Goal: Transaction & Acquisition: Purchase product/service

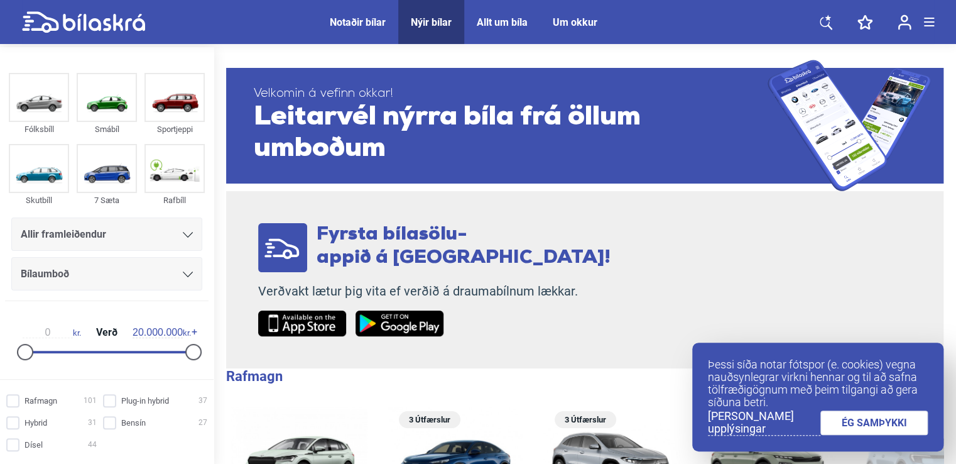
click at [362, 23] on div "Notaðir bílar" at bounding box center [358, 22] width 56 height 12
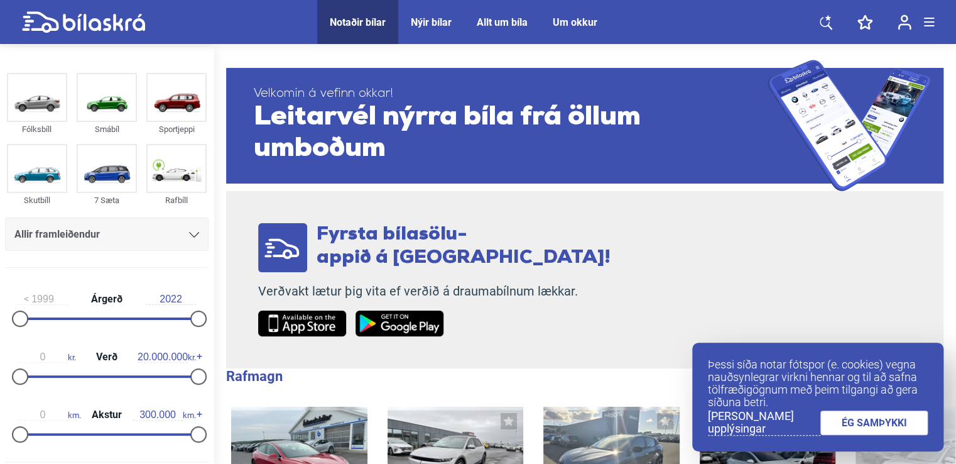
click at [833, 24] on link at bounding box center [826, 22] width 38 height 44
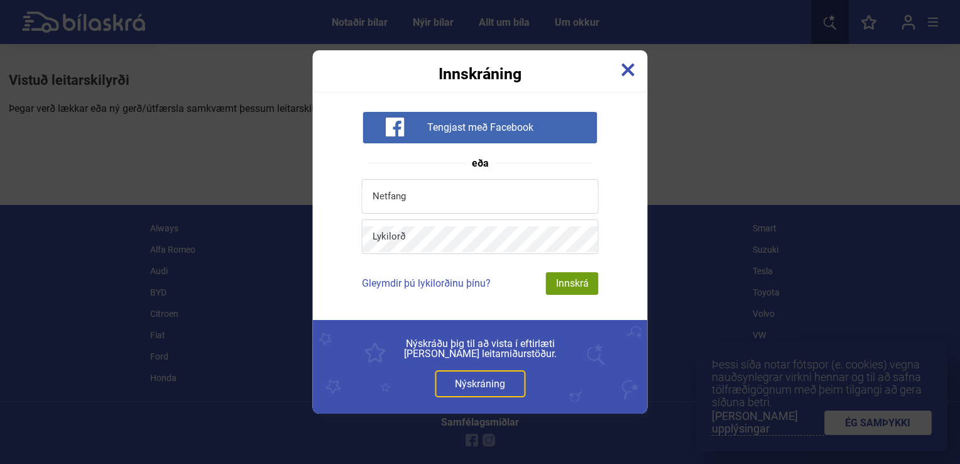
click at [625, 72] on img at bounding box center [628, 70] width 14 height 14
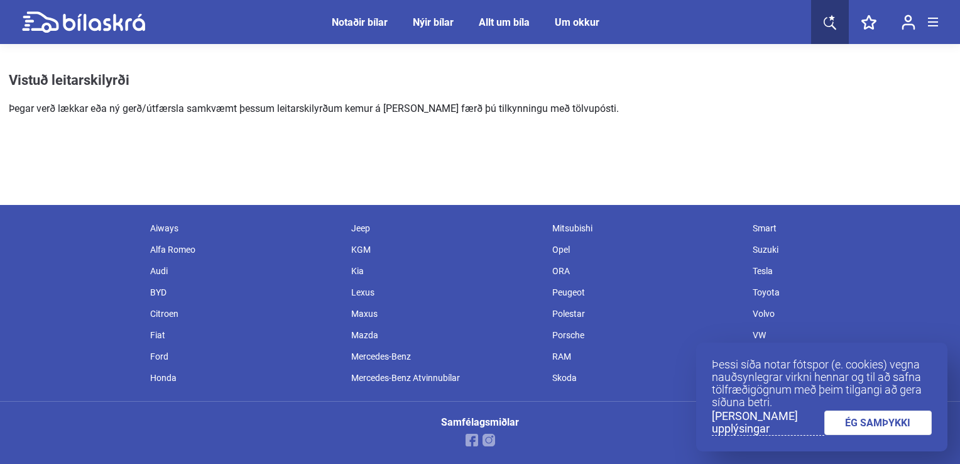
click at [932, 18] on span at bounding box center [933, 18] width 10 height 1
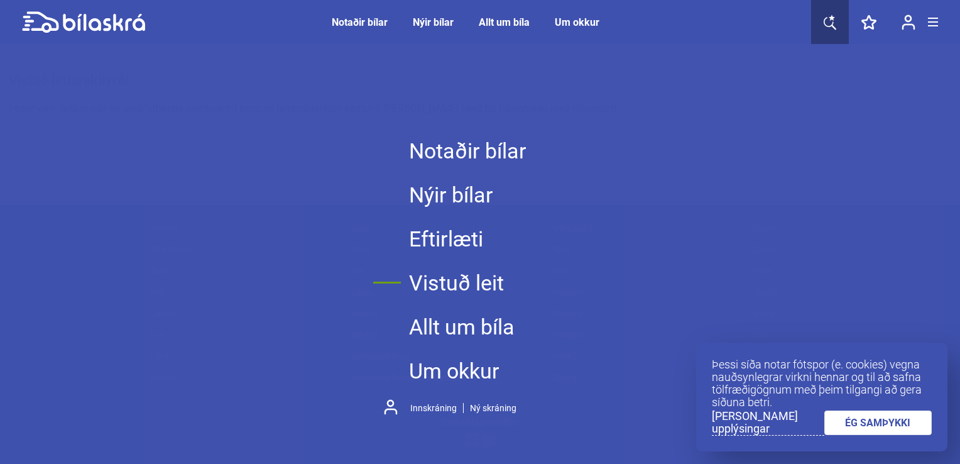
click at [367, 20] on div "Notaðir bílar" at bounding box center [360, 22] width 56 height 12
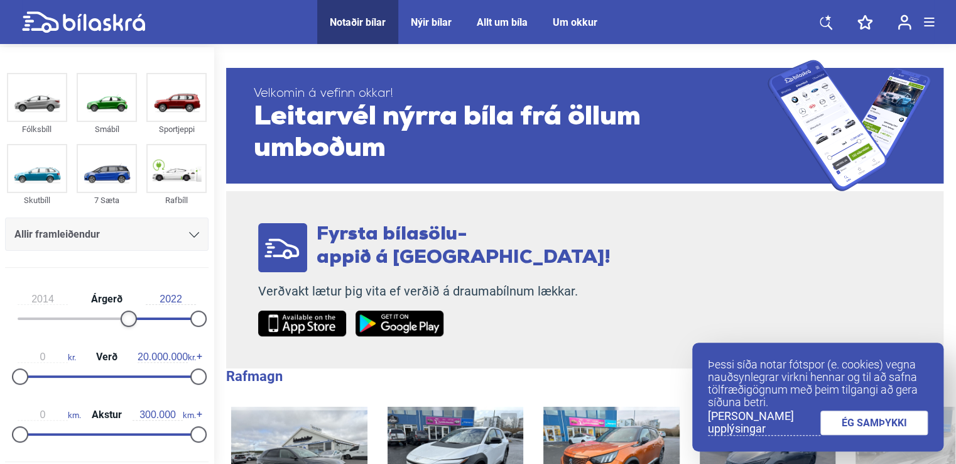
type input "2015"
drag, startPoint x: 15, startPoint y: 319, endPoint x: 136, endPoint y: 320, distance: 120.7
click at [136, 320] on div at bounding box center [144, 318] width 16 height 16
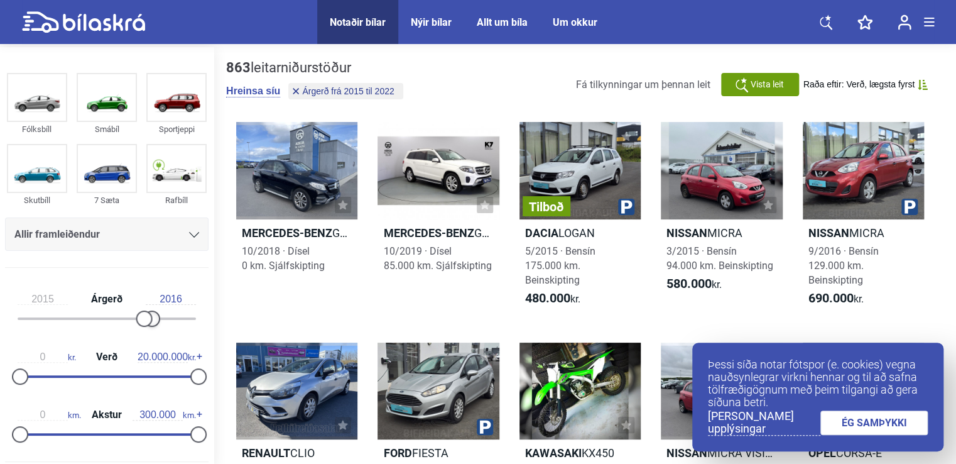
drag, startPoint x: 195, startPoint y: 320, endPoint x: 145, endPoint y: 319, distance: 49.7
click at [145, 319] on div at bounding box center [107, 318] width 178 height 3
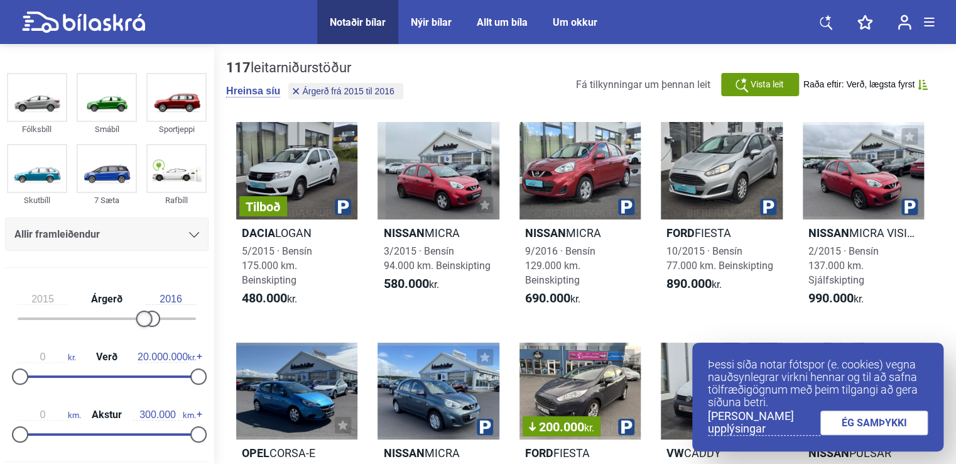
drag, startPoint x: 141, startPoint y: 319, endPoint x: 182, endPoint y: 322, distance: 41.0
click at [182, 322] on div "2015 Árgerð 2016" at bounding box center [107, 307] width 204 height 58
type input "2017"
drag, startPoint x: 153, startPoint y: 321, endPoint x: 160, endPoint y: 323, distance: 7.2
click at [160, 323] on div at bounding box center [159, 318] width 16 height 16
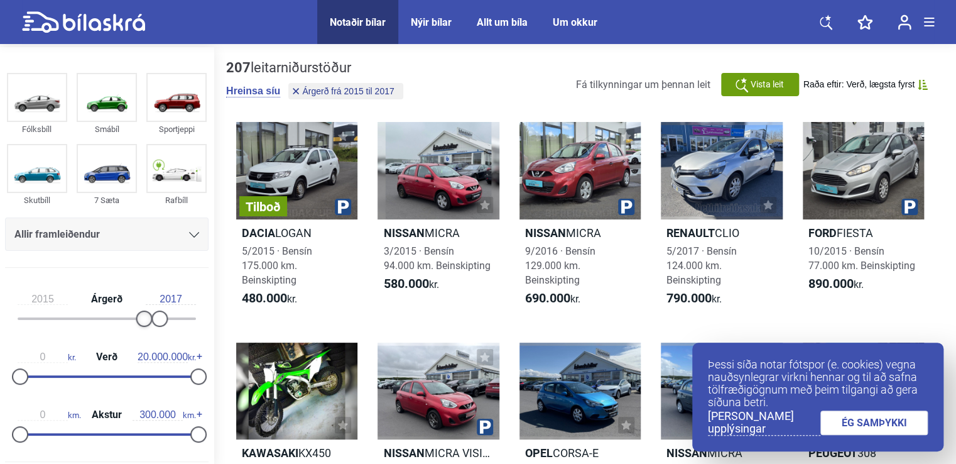
type input "2016"
drag, startPoint x: 141, startPoint y: 319, endPoint x: 149, endPoint y: 320, distance: 8.2
click at [149, 320] on div at bounding box center [152, 318] width 16 height 16
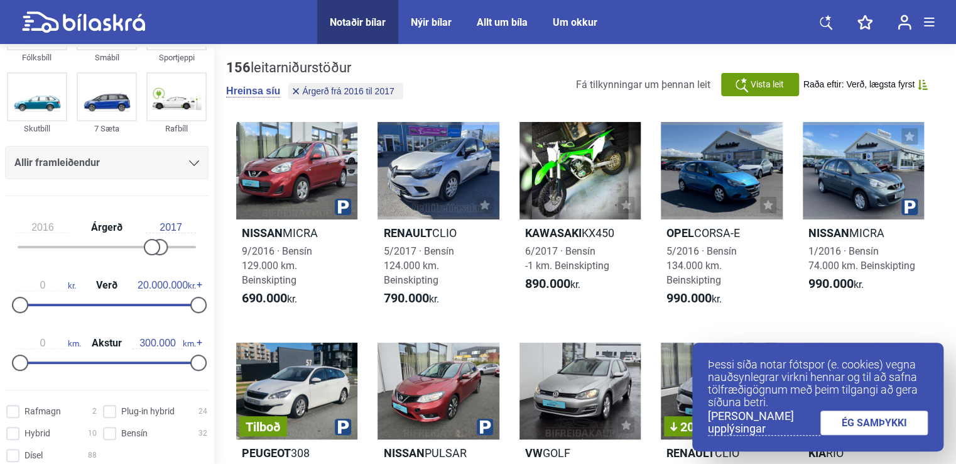
scroll to position [75, 0]
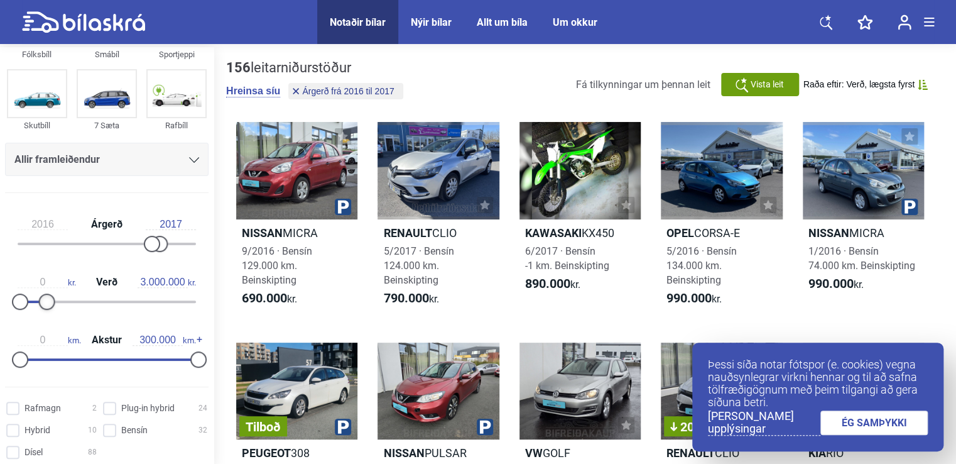
type input "3.100.000"
drag, startPoint x: 193, startPoint y: 297, endPoint x: 45, endPoint y: 297, distance: 147.7
click at [45, 297] on div at bounding box center [48, 301] width 16 height 16
type input "160.000"
drag, startPoint x: 194, startPoint y: 358, endPoint x: 111, endPoint y: 358, distance: 82.9
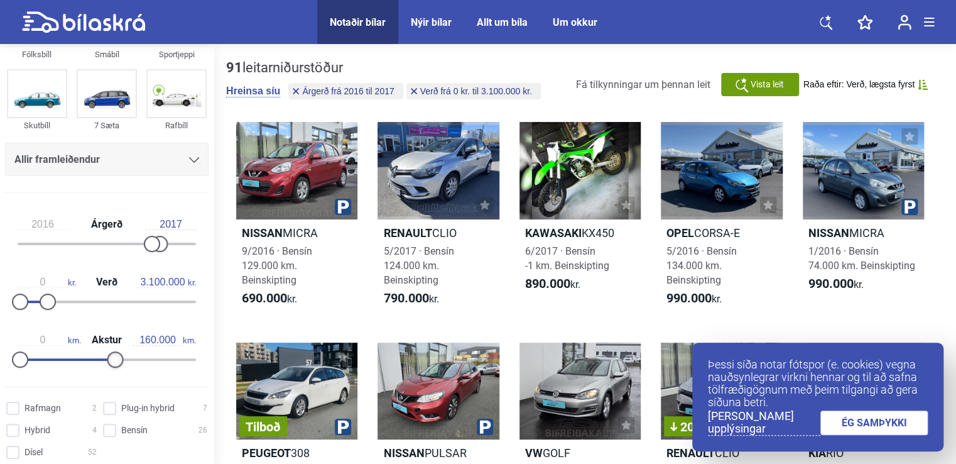
click at [111, 358] on div at bounding box center [115, 359] width 16 height 16
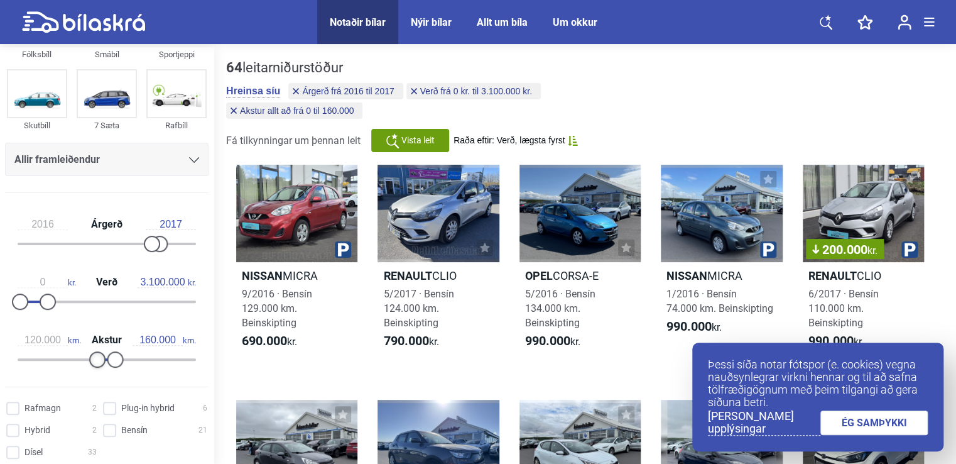
type input "110.000"
drag, startPoint x: 14, startPoint y: 361, endPoint x: 79, endPoint y: 361, distance: 64.7
click at [79, 361] on div at bounding box center [85, 359] width 16 height 16
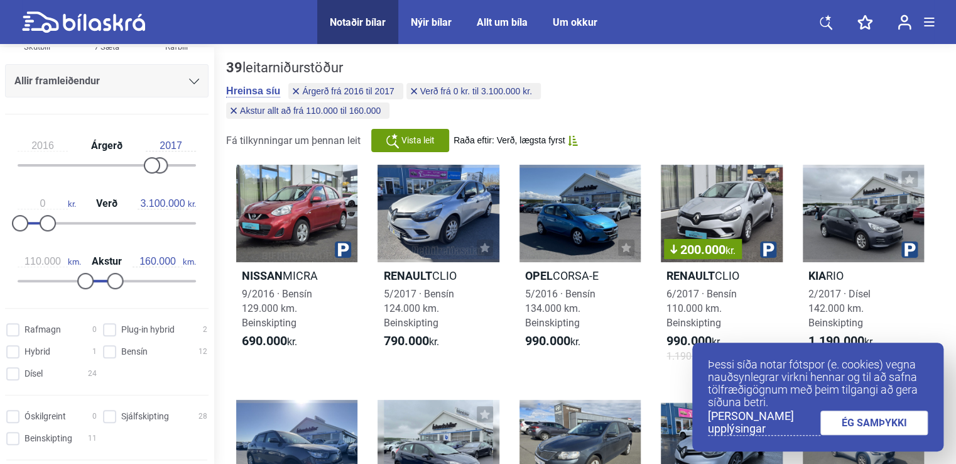
scroll to position [158, 0]
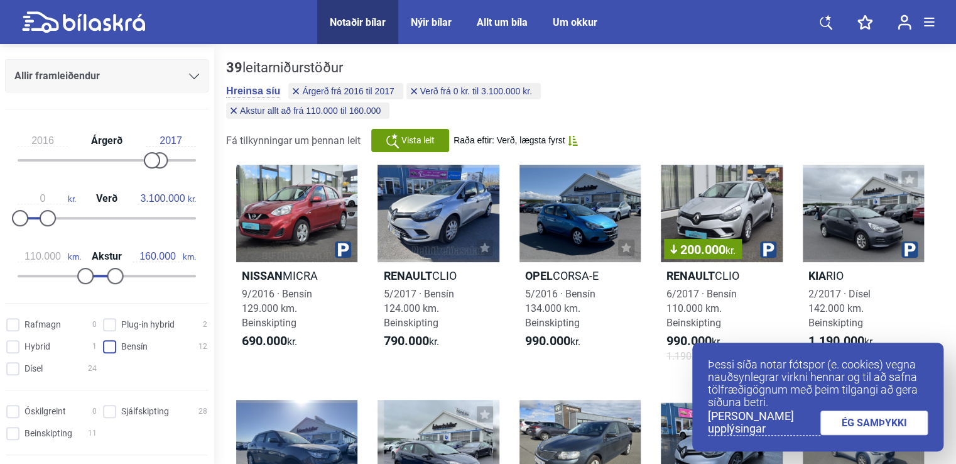
click at [106, 348] on input "Bensín 12" at bounding box center [157, 347] width 104 height 13
checkbox input "true"
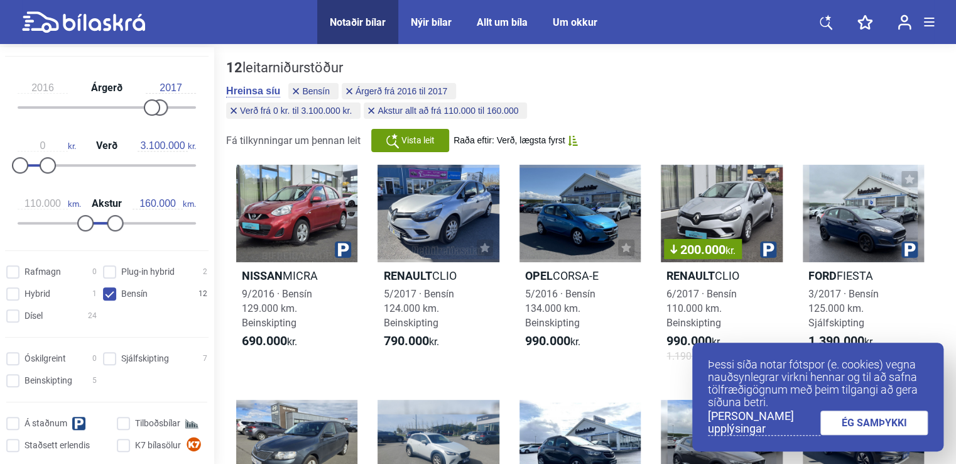
scroll to position [214, 0]
click at [109, 361] on input "Sjálfskipting 7" at bounding box center [157, 356] width 104 height 13
checkbox input "true"
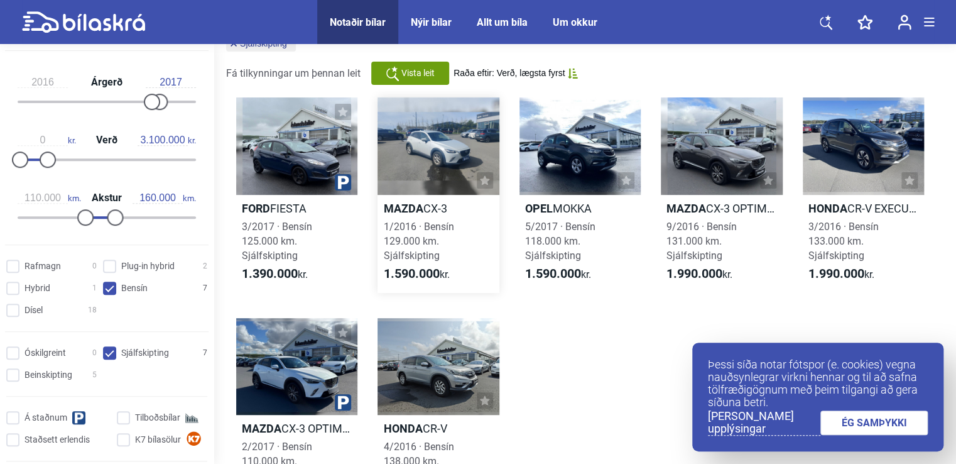
scroll to position [85, 0]
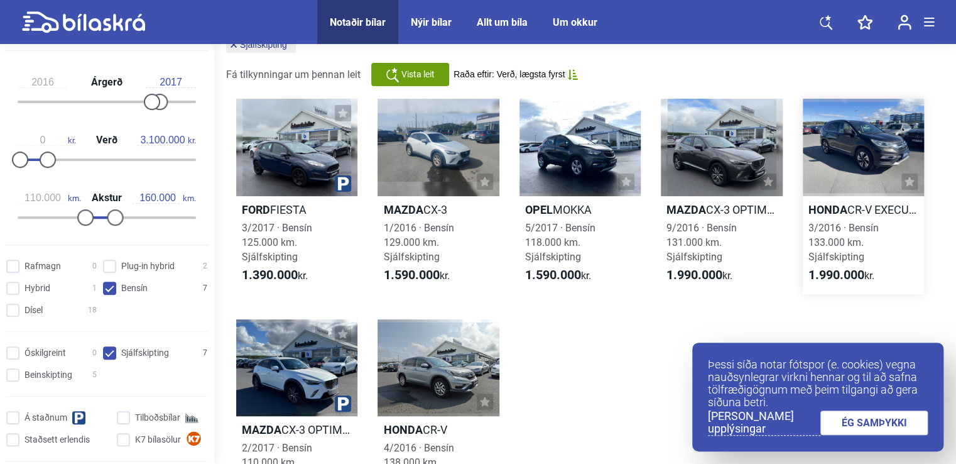
click at [873, 134] on div at bounding box center [863, 147] width 121 height 97
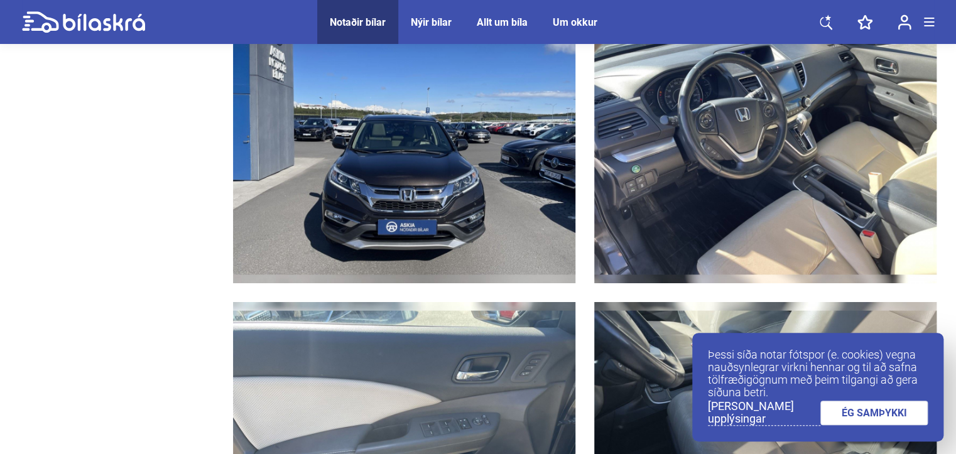
scroll to position [2026, 2]
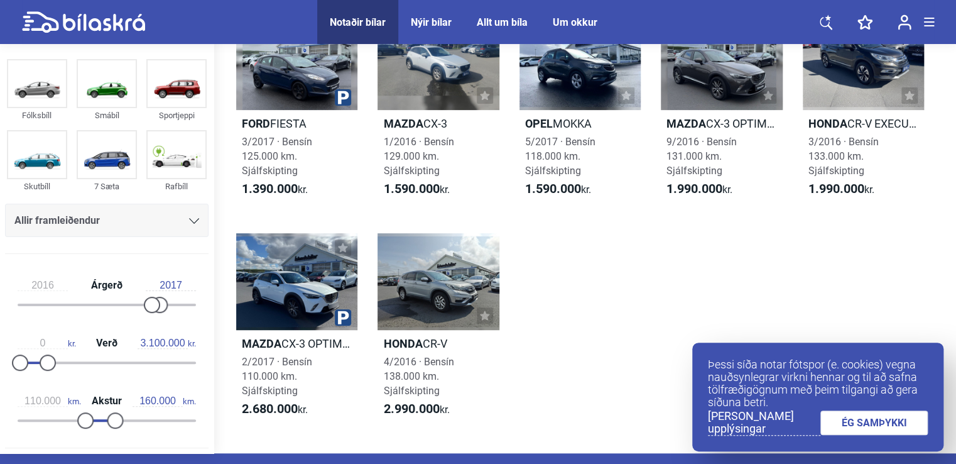
scroll to position [133, 0]
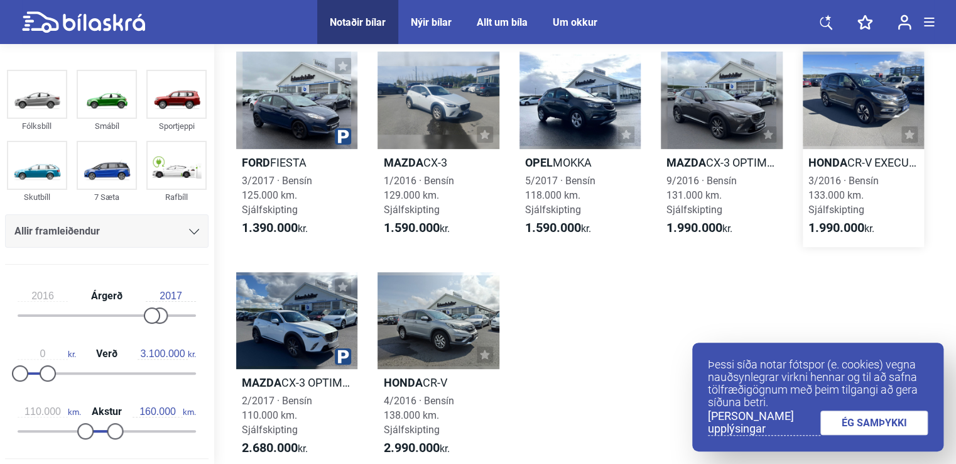
click at [872, 84] on div at bounding box center [863, 100] width 121 height 97
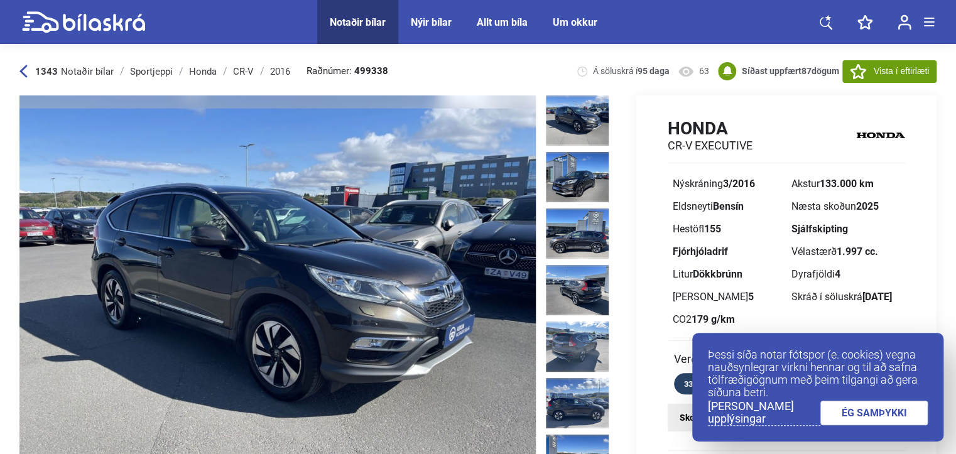
click at [855, 422] on link "ÉG SAMÞYKKI" at bounding box center [875, 413] width 108 height 25
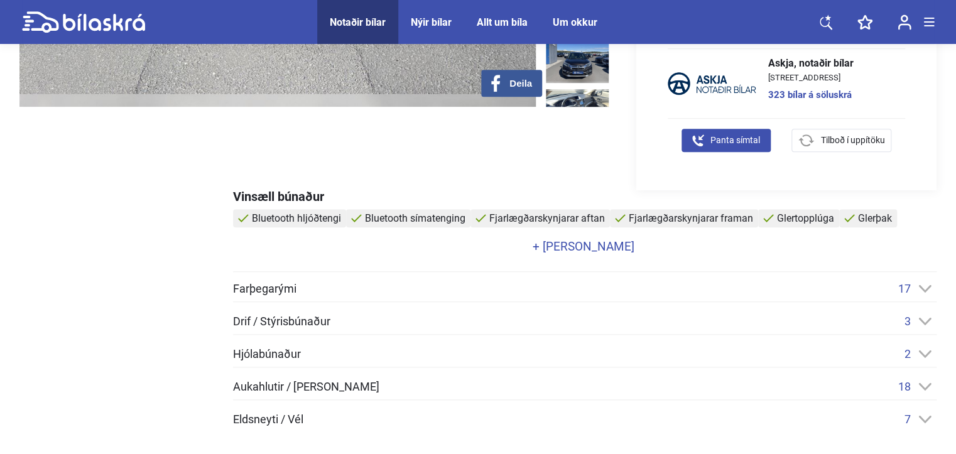
scroll to position [403, 0]
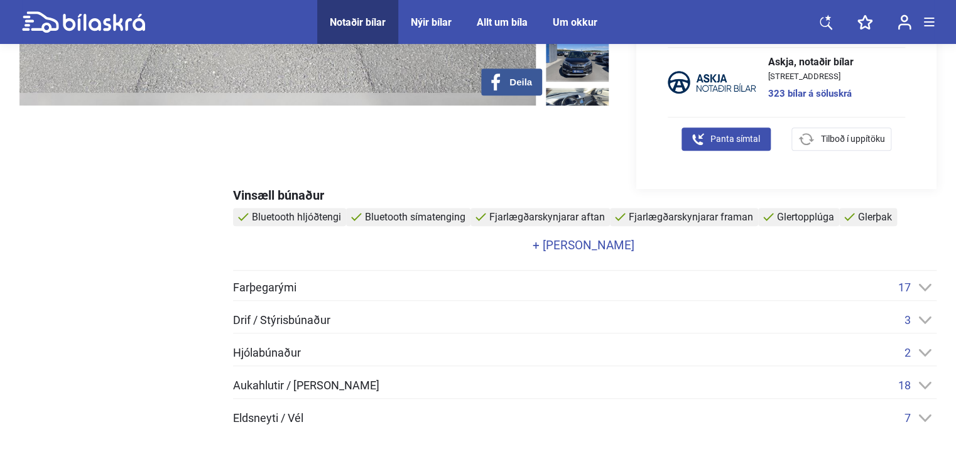
click at [598, 241] on link "+ [PERSON_NAME]" at bounding box center [583, 245] width 701 height 12
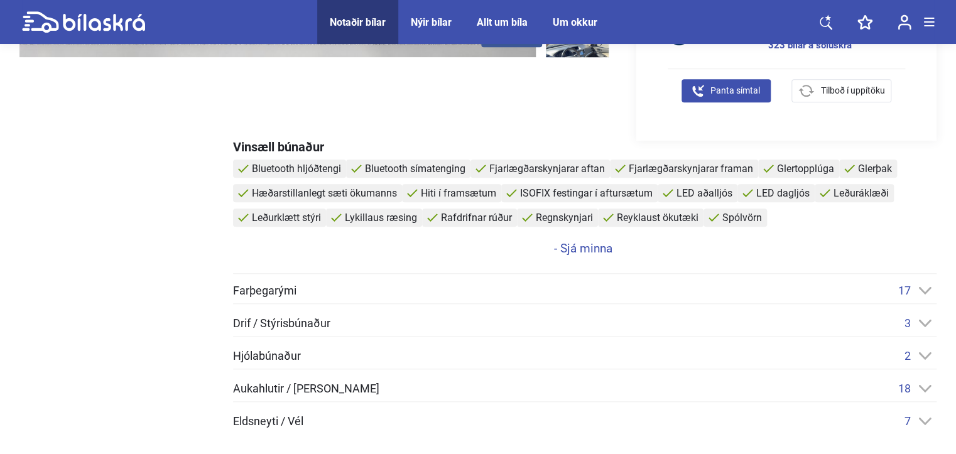
scroll to position [459, 0]
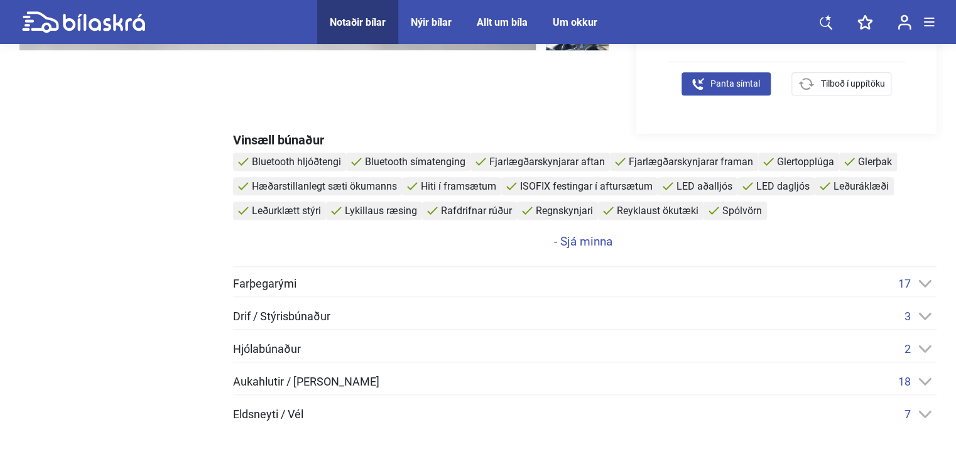
click at [925, 282] on icon at bounding box center [925, 284] width 13 height 8
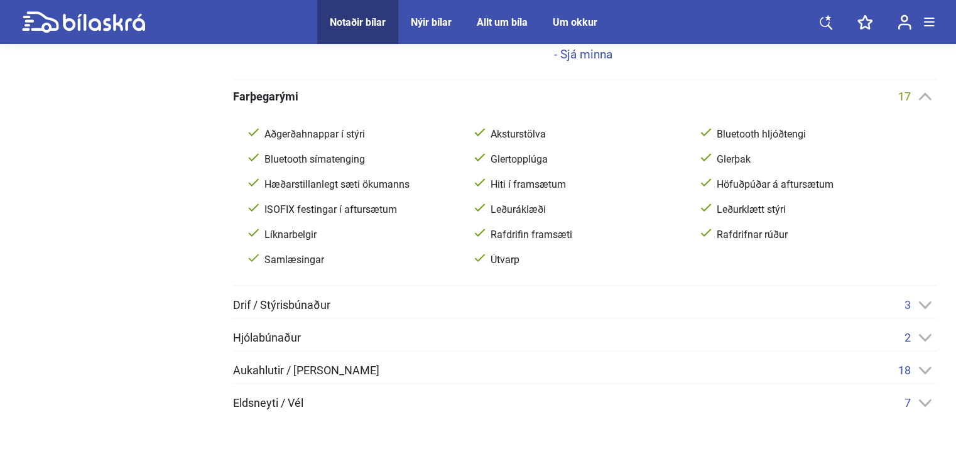
scroll to position [646, 0]
click at [922, 304] on icon at bounding box center [925, 306] width 13 height 8
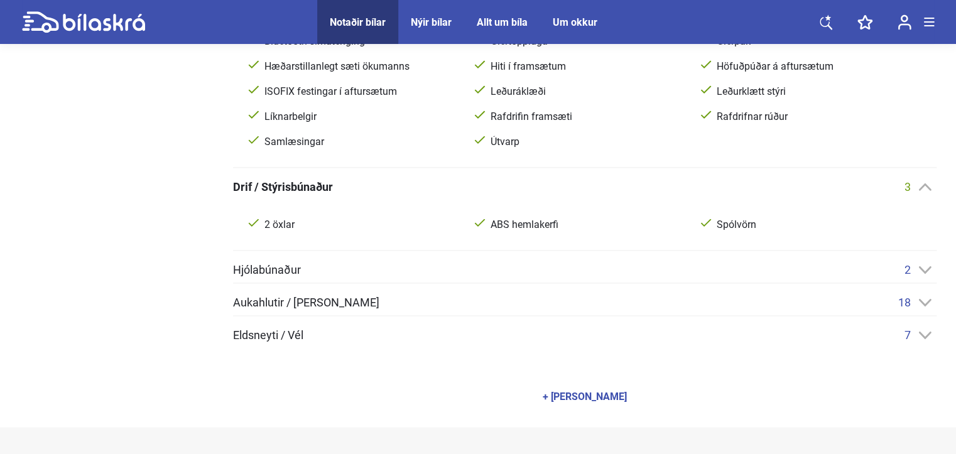
scroll to position [774, 0]
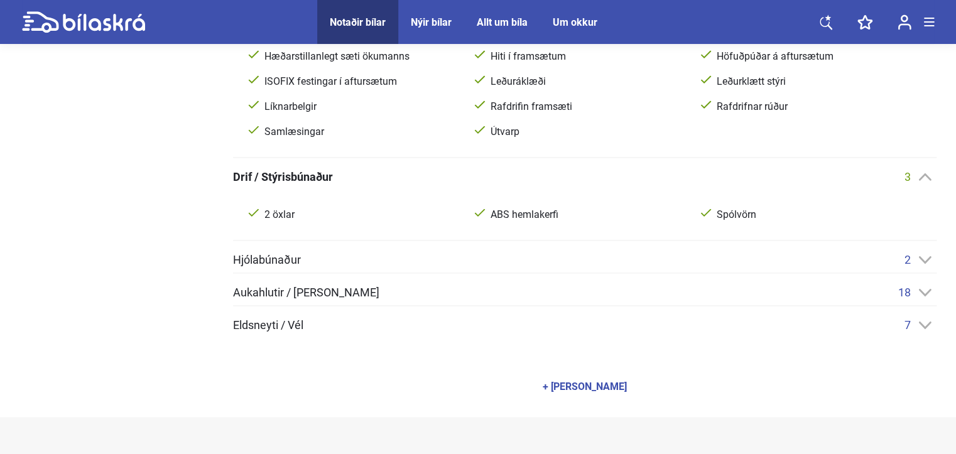
click at [921, 259] on icon at bounding box center [925, 260] width 13 height 8
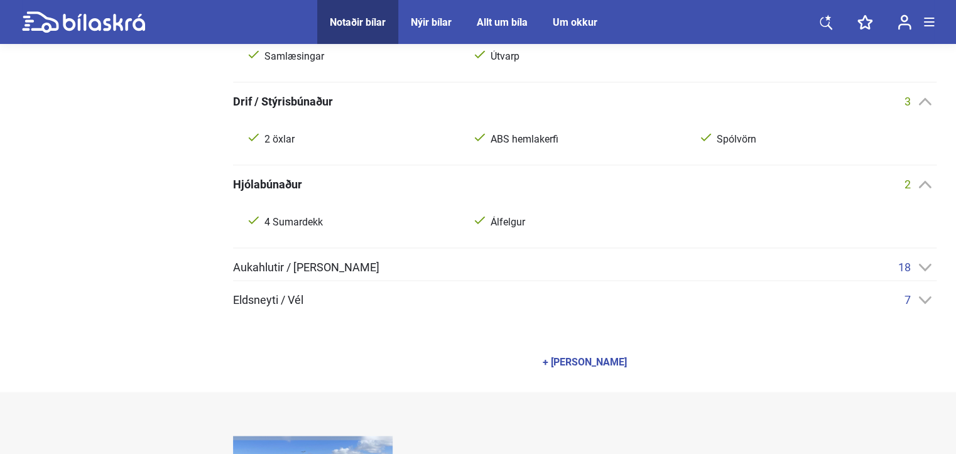
scroll to position [862, 0]
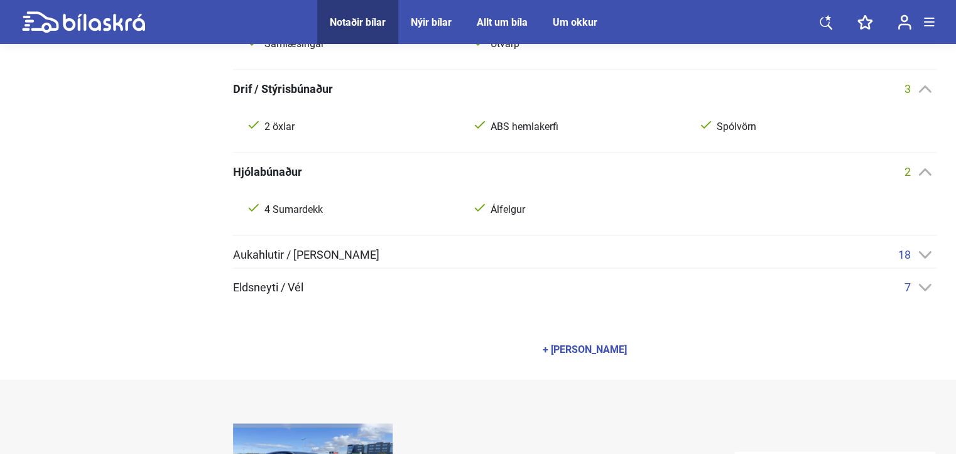
click at [927, 253] on icon at bounding box center [925, 255] width 13 height 8
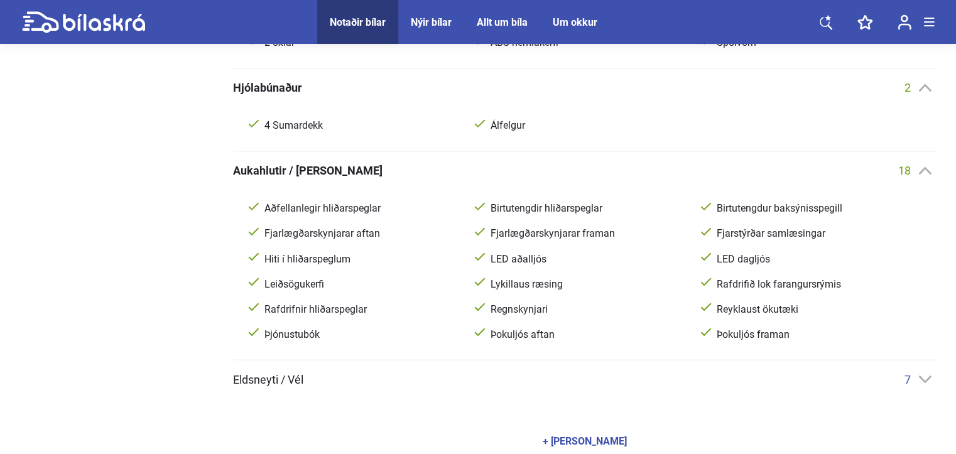
scroll to position [947, 0]
click at [927, 377] on icon at bounding box center [925, 379] width 13 height 8
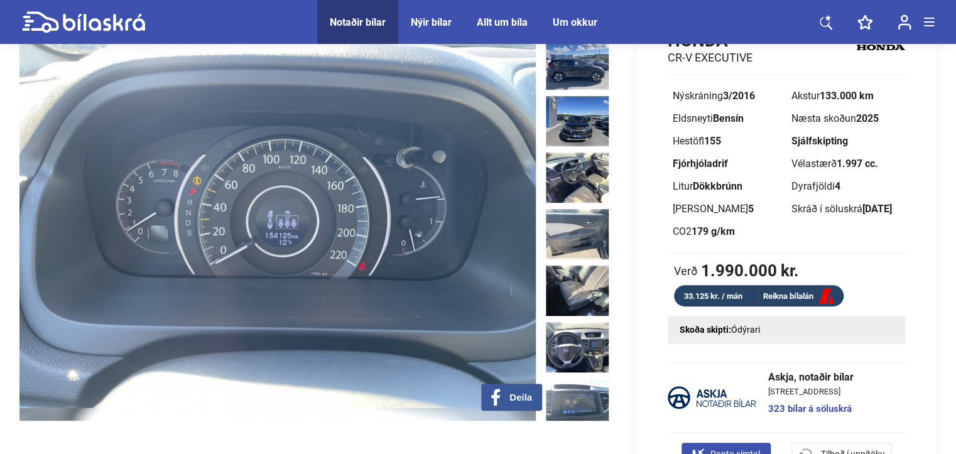
scroll to position [0, 0]
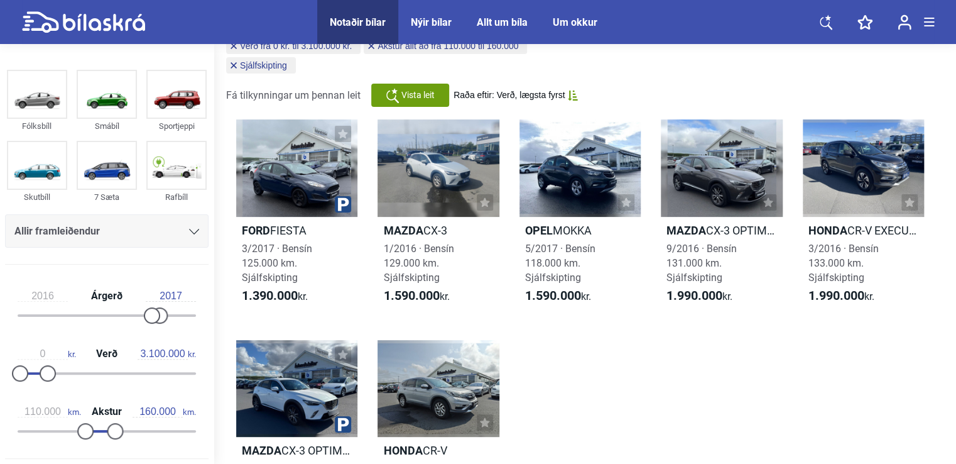
scroll to position [133, 0]
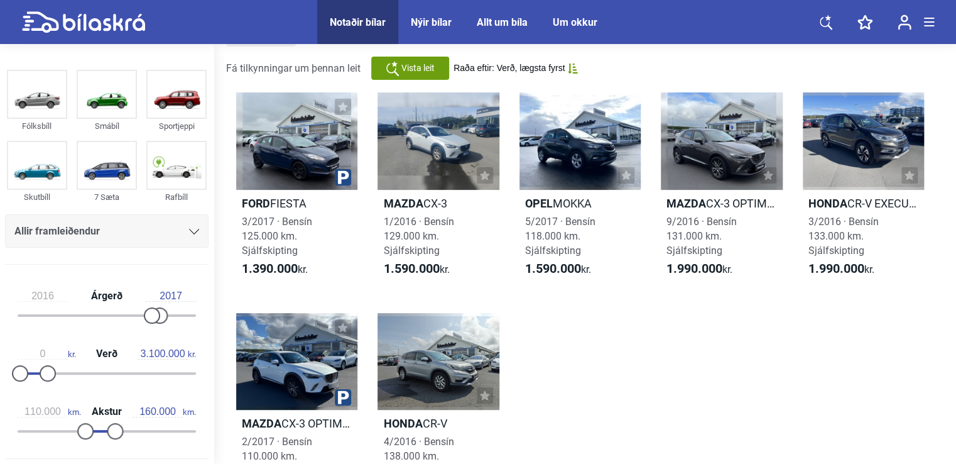
scroll to position [133, 0]
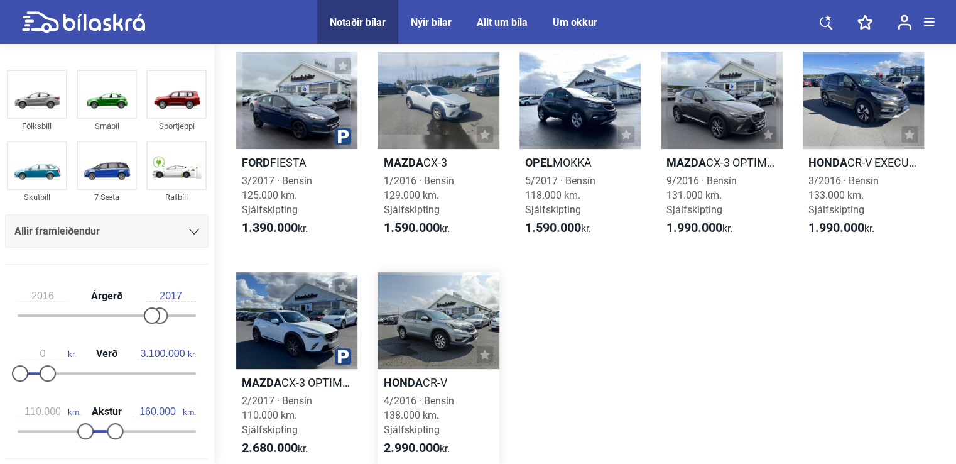
click at [437, 312] on div at bounding box center [438, 320] width 121 height 97
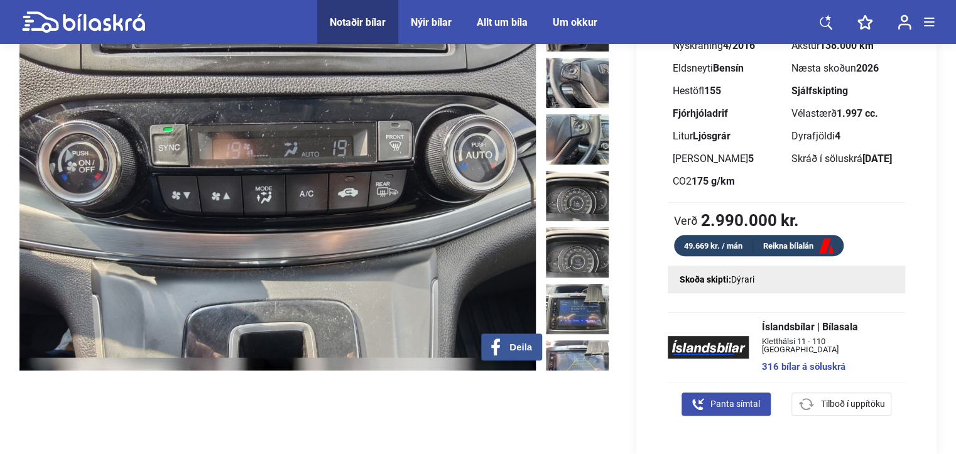
scroll to position [126, 0]
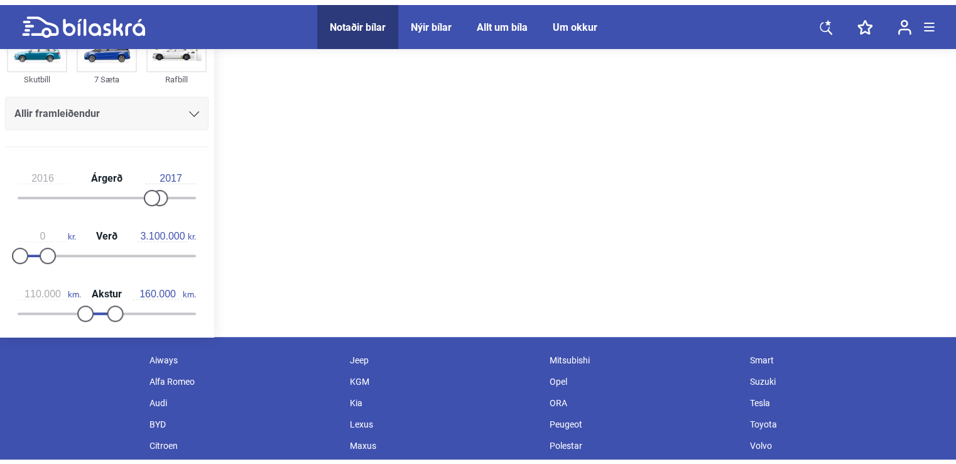
scroll to position [133, 0]
